Goal: Task Accomplishment & Management: Use online tool/utility

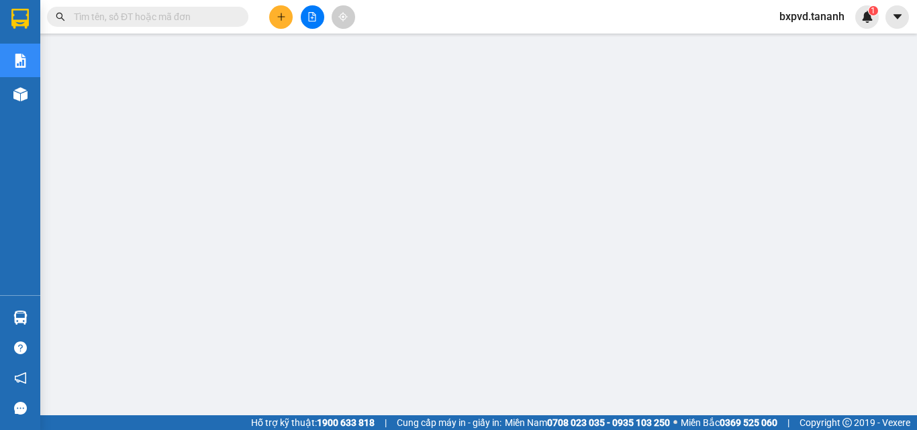
click at [213, 19] on input "text" at bounding box center [153, 16] width 158 height 15
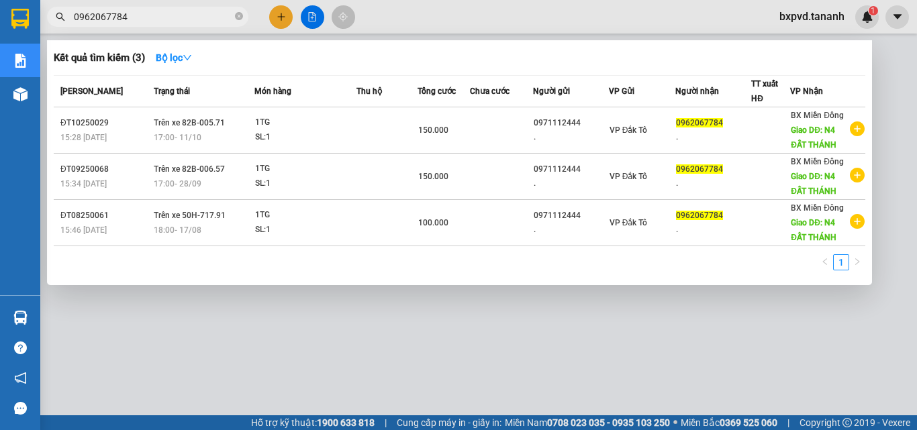
type input "0962067784"
click at [895, 52] on div at bounding box center [458, 215] width 917 height 430
click at [235, 18] on icon "close-circle" at bounding box center [239, 16] width 8 height 8
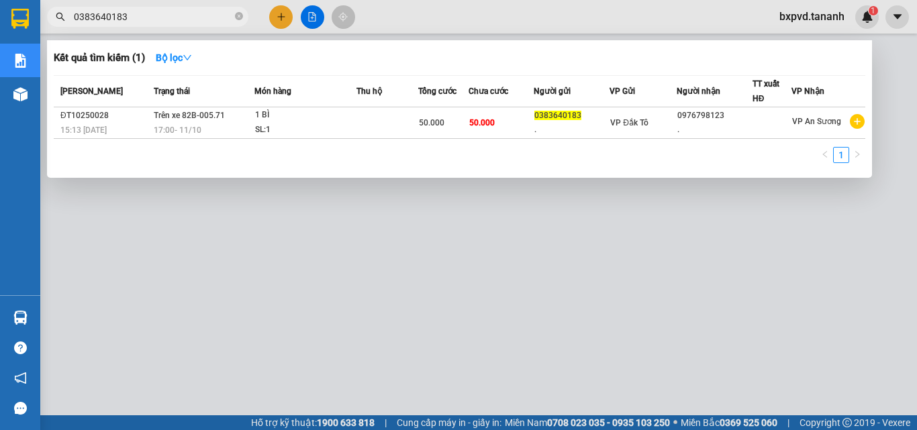
type input "0383640183"
click at [873, 72] on div at bounding box center [458, 215] width 917 height 430
click at [237, 19] on icon "close-circle" at bounding box center [239, 16] width 8 height 8
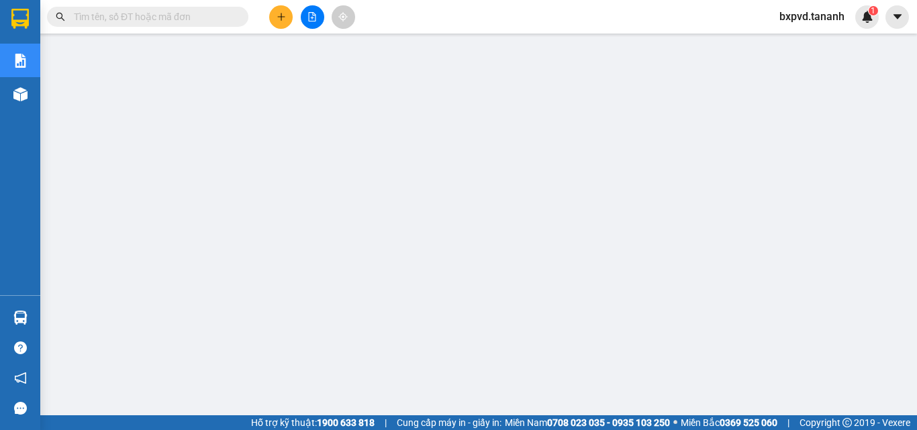
click at [215, 19] on input "text" at bounding box center [153, 16] width 158 height 15
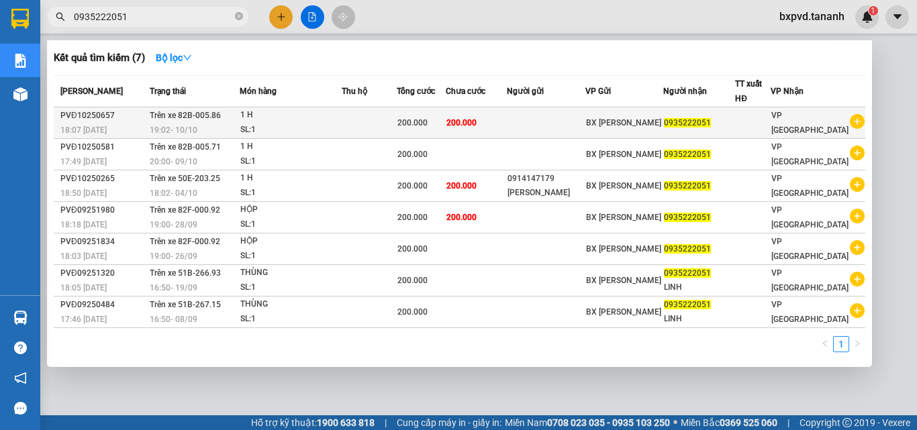
type input "0935222051"
click at [770, 116] on div at bounding box center [753, 123] width 34 height 14
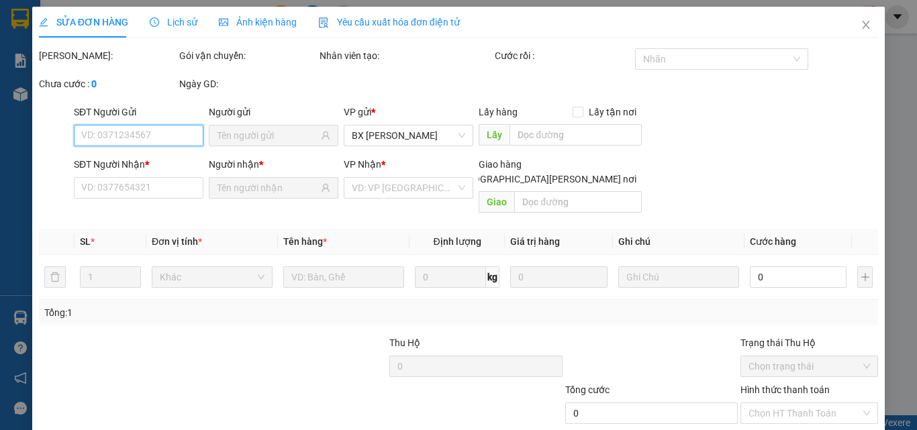
type input "0935222051"
type input "200.000"
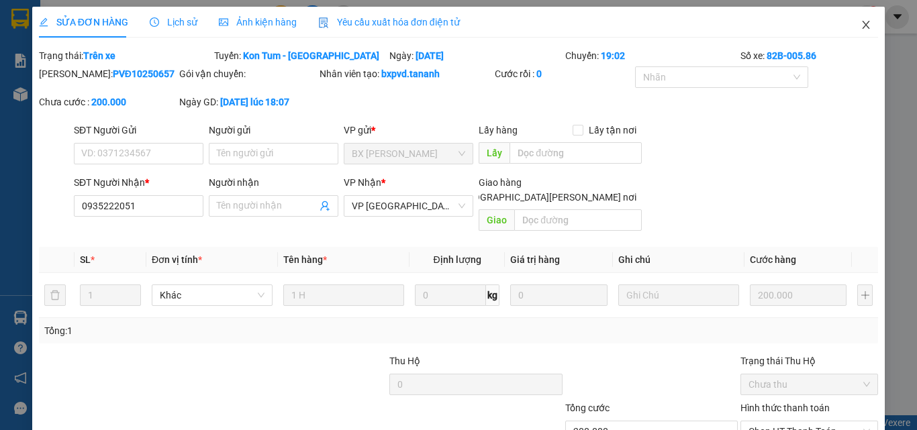
click at [862, 25] on icon "close" at bounding box center [865, 25] width 7 height 8
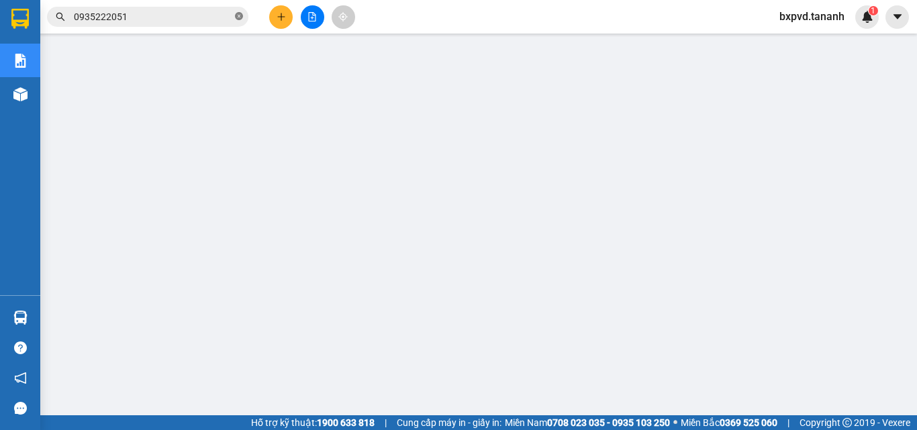
click at [240, 15] on icon "close-circle" at bounding box center [239, 16] width 8 height 8
click at [207, 17] on input "text" at bounding box center [153, 16] width 158 height 15
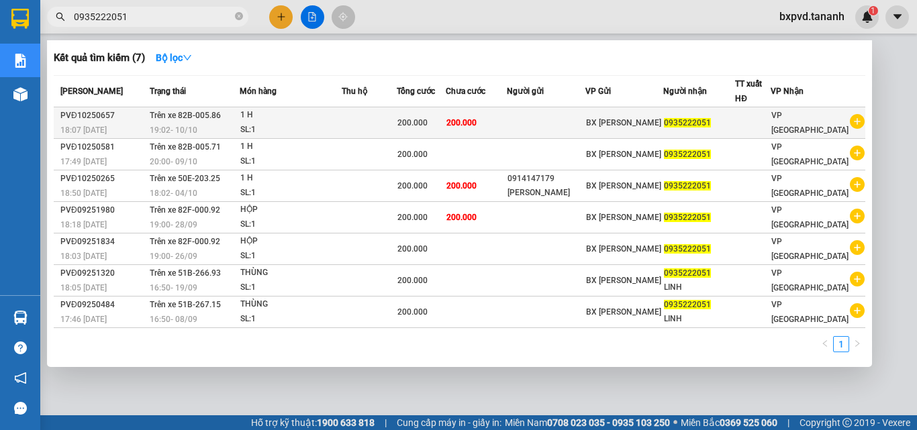
type input "0935222051"
click at [735, 113] on td "0935222051" at bounding box center [699, 123] width 72 height 32
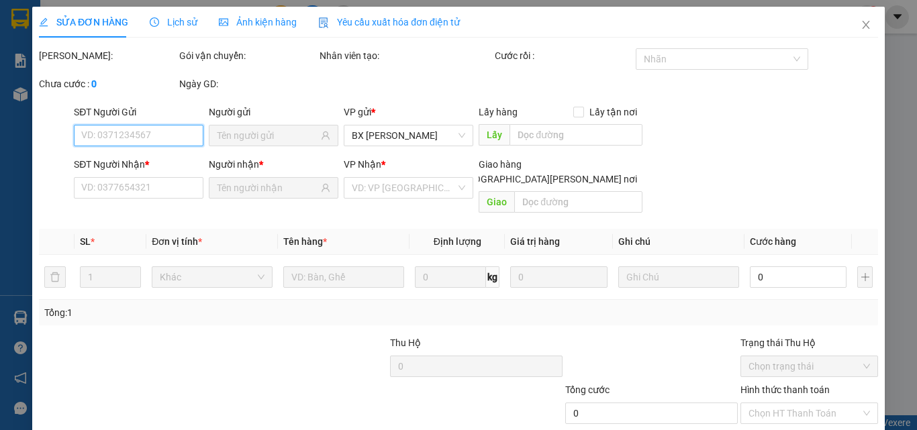
type input "0935222051"
type input "200.000"
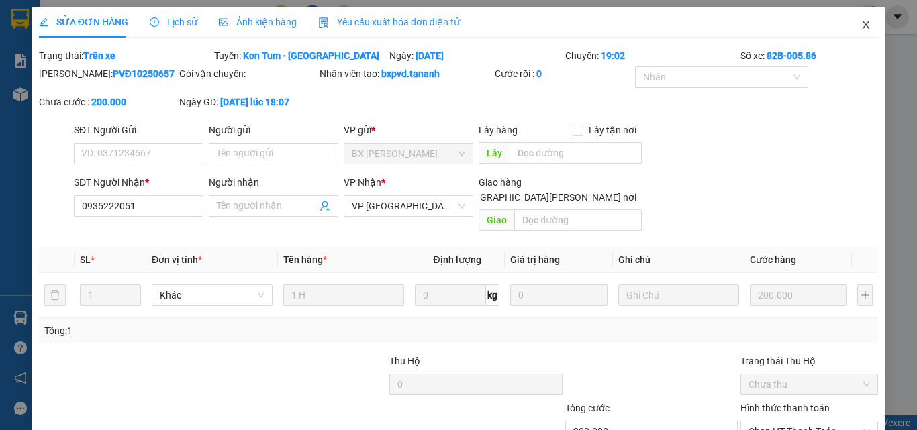
click at [862, 26] on icon "close" at bounding box center [865, 25] width 7 height 8
